Goal: Task Accomplishment & Management: Manage account settings

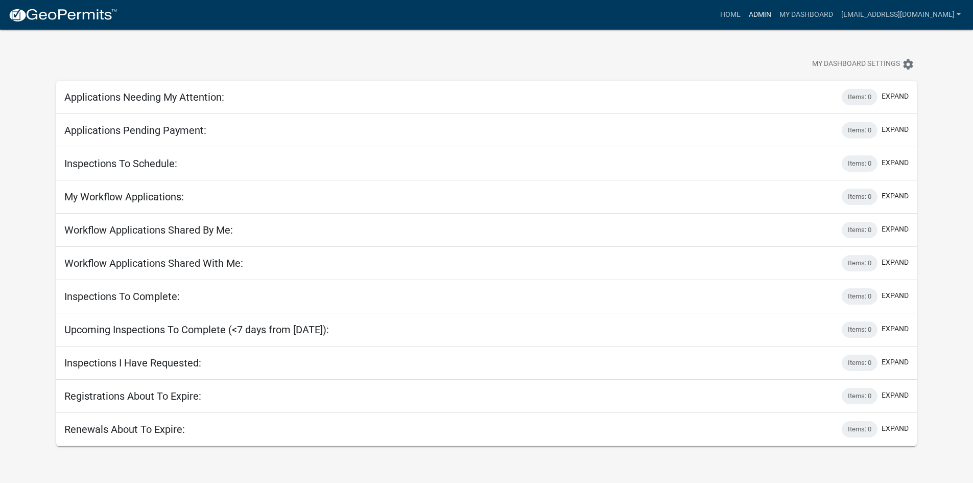
click at [750, 12] on link "Admin" at bounding box center [760, 14] width 31 height 19
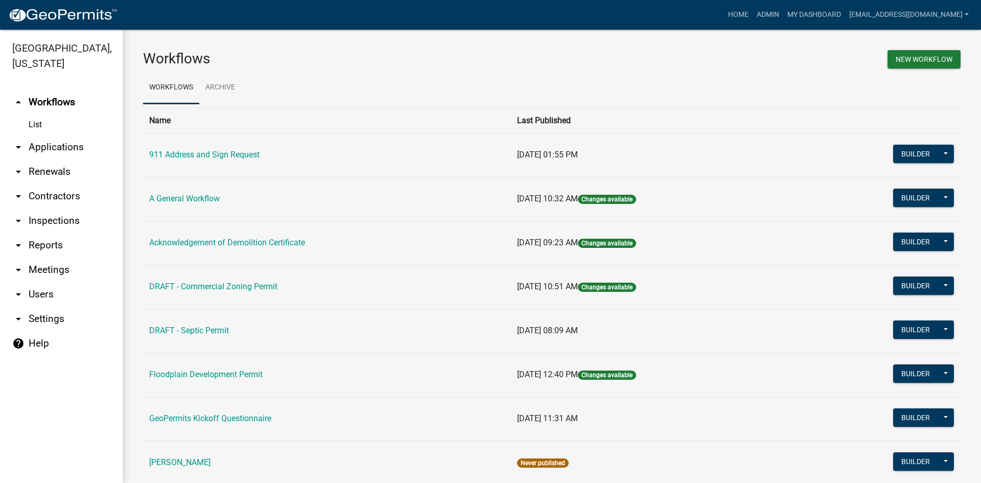
click at [63, 135] on link "arrow_drop_down Applications" at bounding box center [61, 147] width 123 height 25
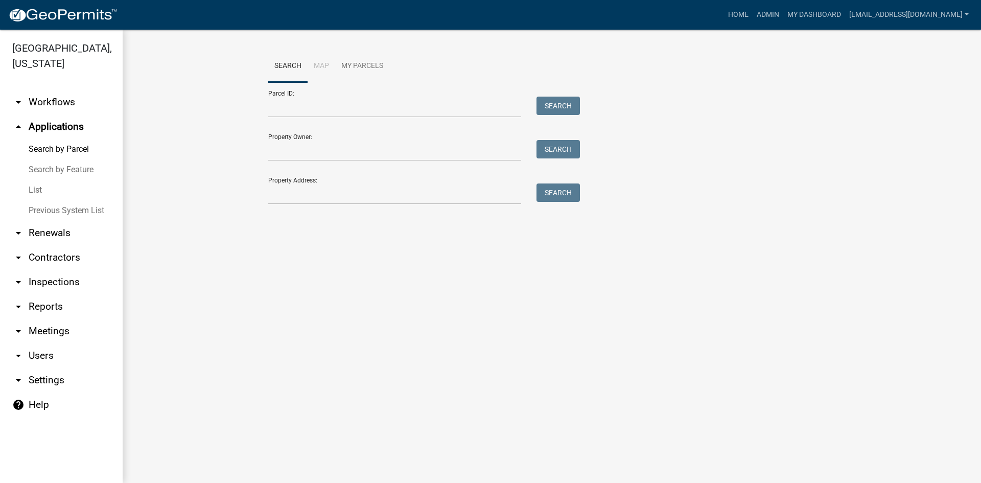
click at [61, 180] on link "List" at bounding box center [61, 190] width 123 height 20
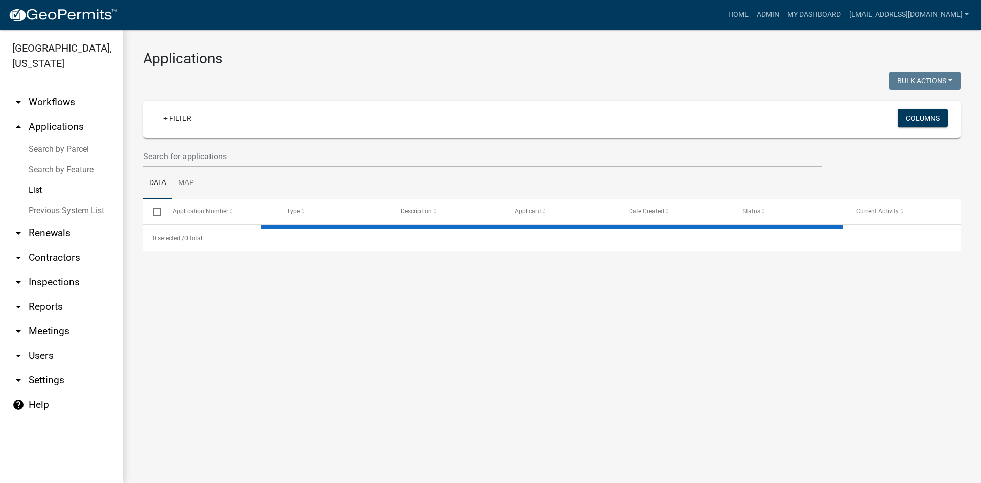
select select "3: 100"
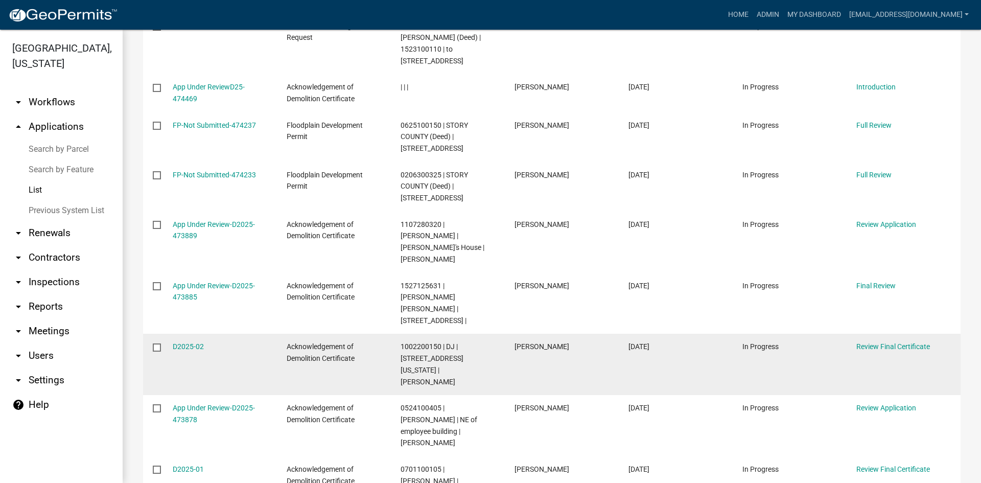
scroll to position [664, 0]
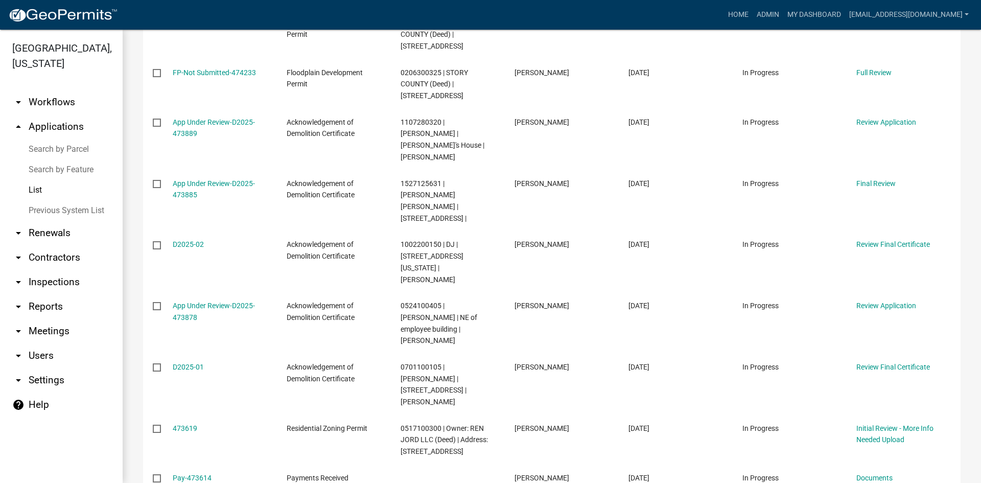
click at [28, 294] on link "arrow_drop_down Reports" at bounding box center [61, 306] width 123 height 25
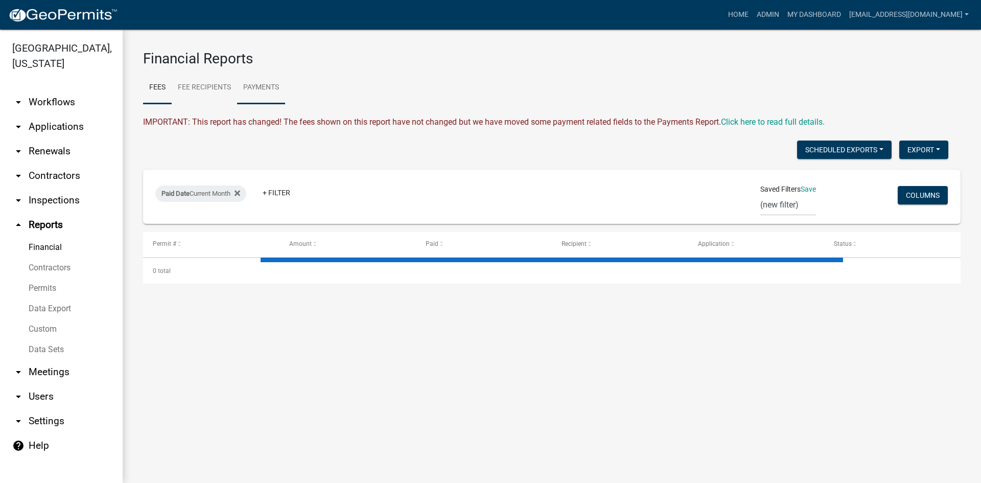
click at [276, 85] on link "Payments" at bounding box center [261, 88] width 48 height 33
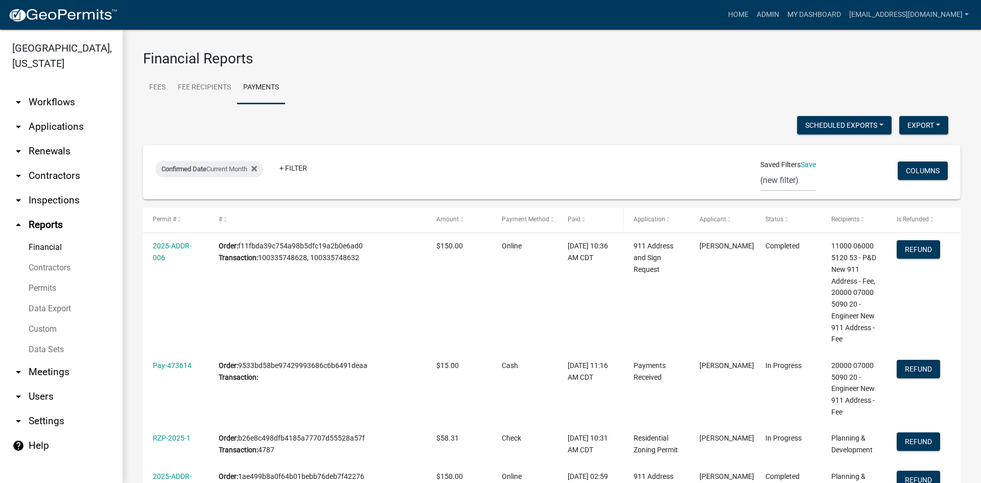
click at [582, 222] on span at bounding box center [583, 219] width 6 height 7
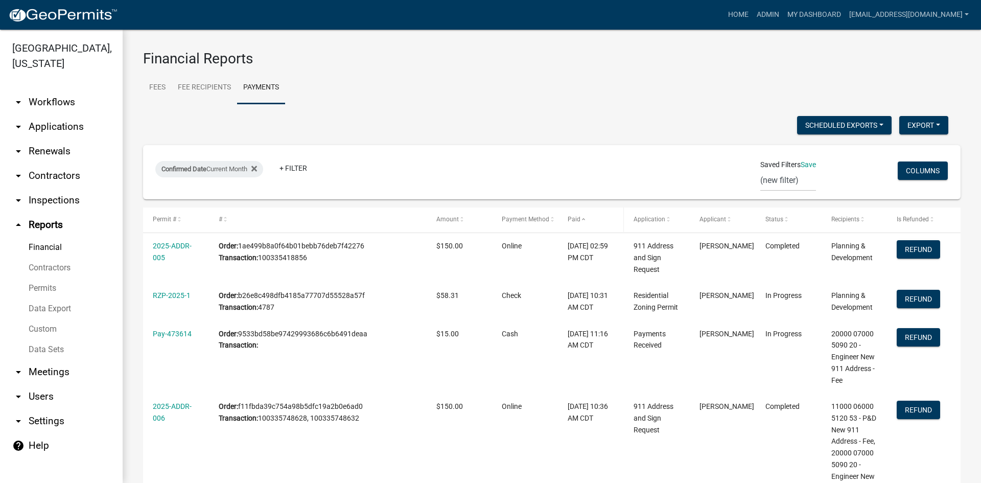
click at [582, 222] on span at bounding box center [583, 219] width 6 height 7
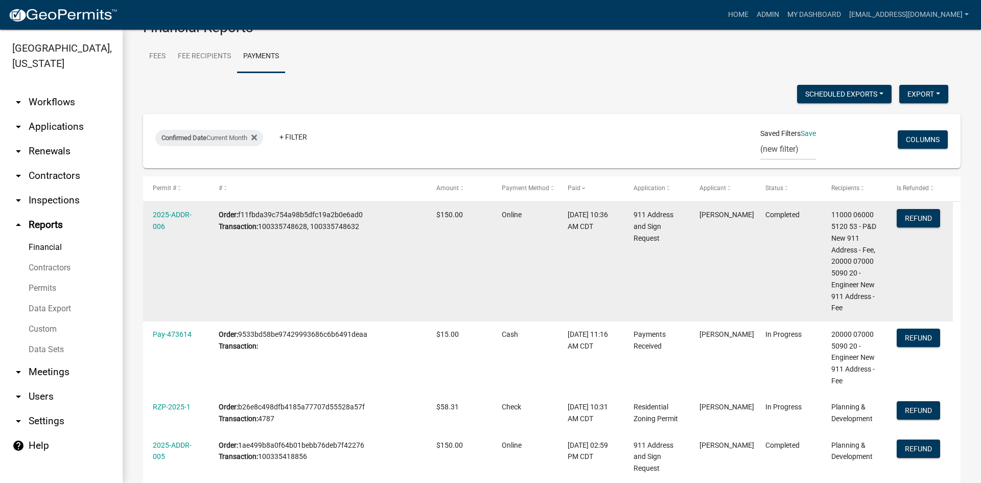
scroll to position [80, 0]
